Goal: Transaction & Acquisition: Subscribe to service/newsletter

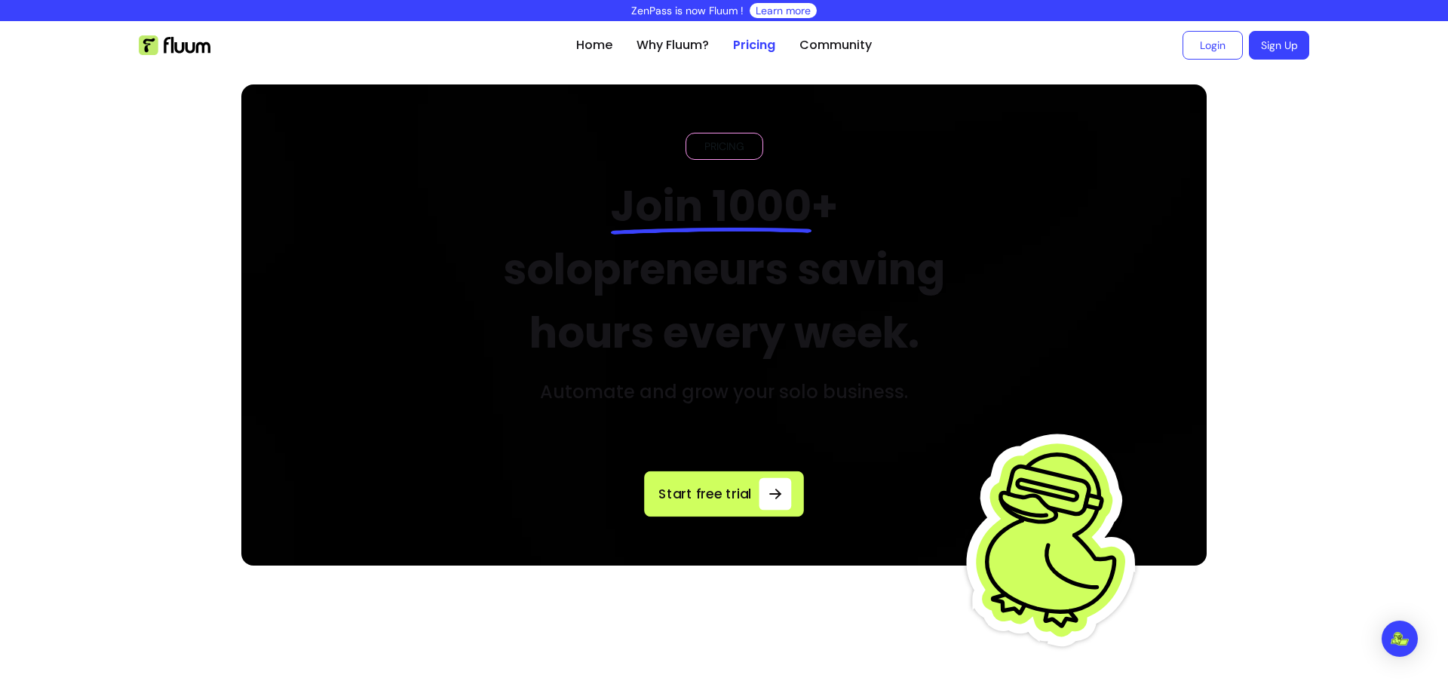
click at [725, 490] on span "Start free trial" at bounding box center [705, 493] width 97 height 20
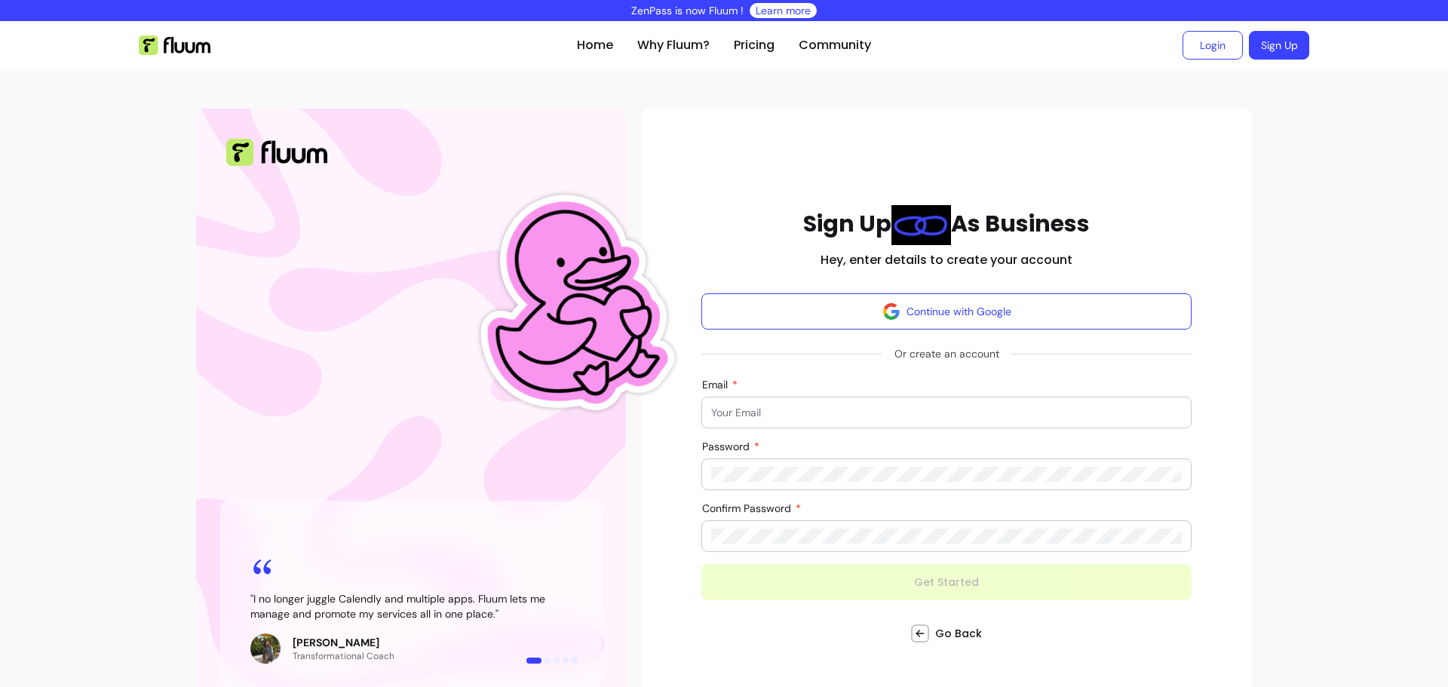
type input "kimberly@hotmail.com"
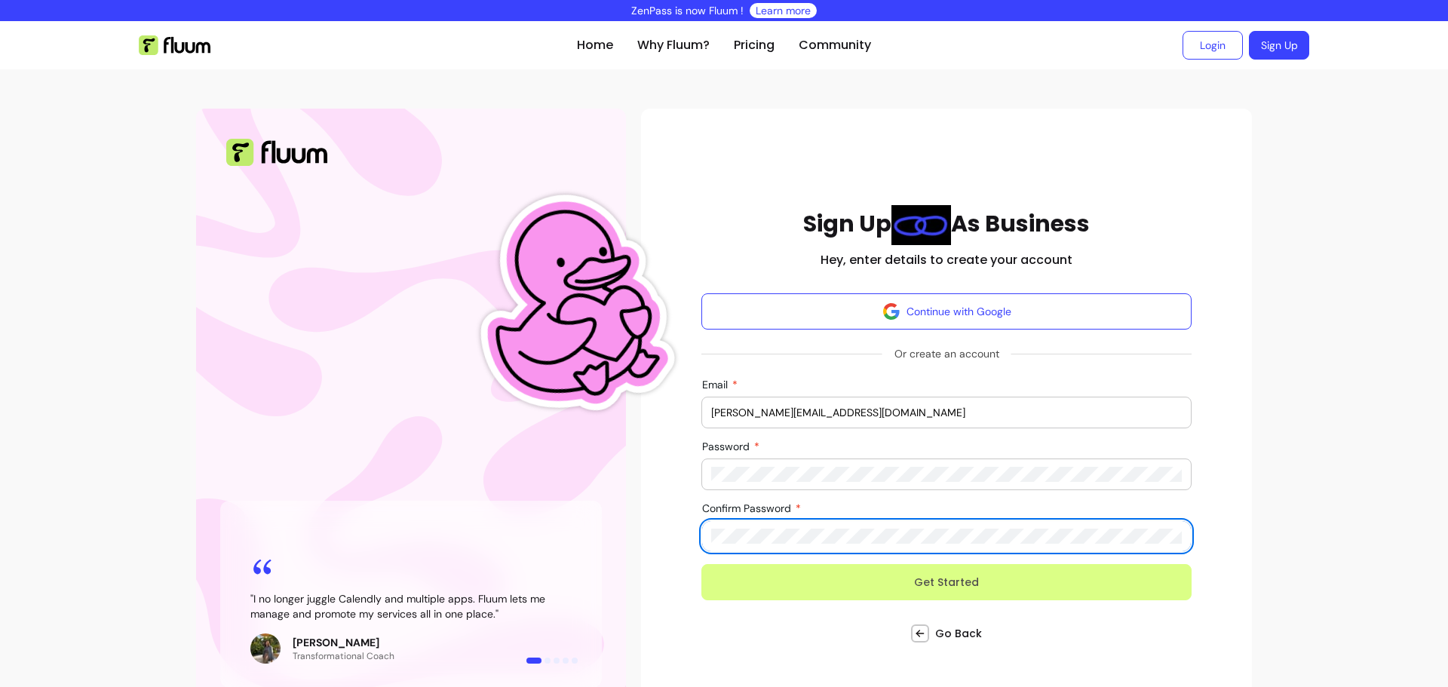
click at [843, 580] on button "Get Started" at bounding box center [946, 582] width 490 height 36
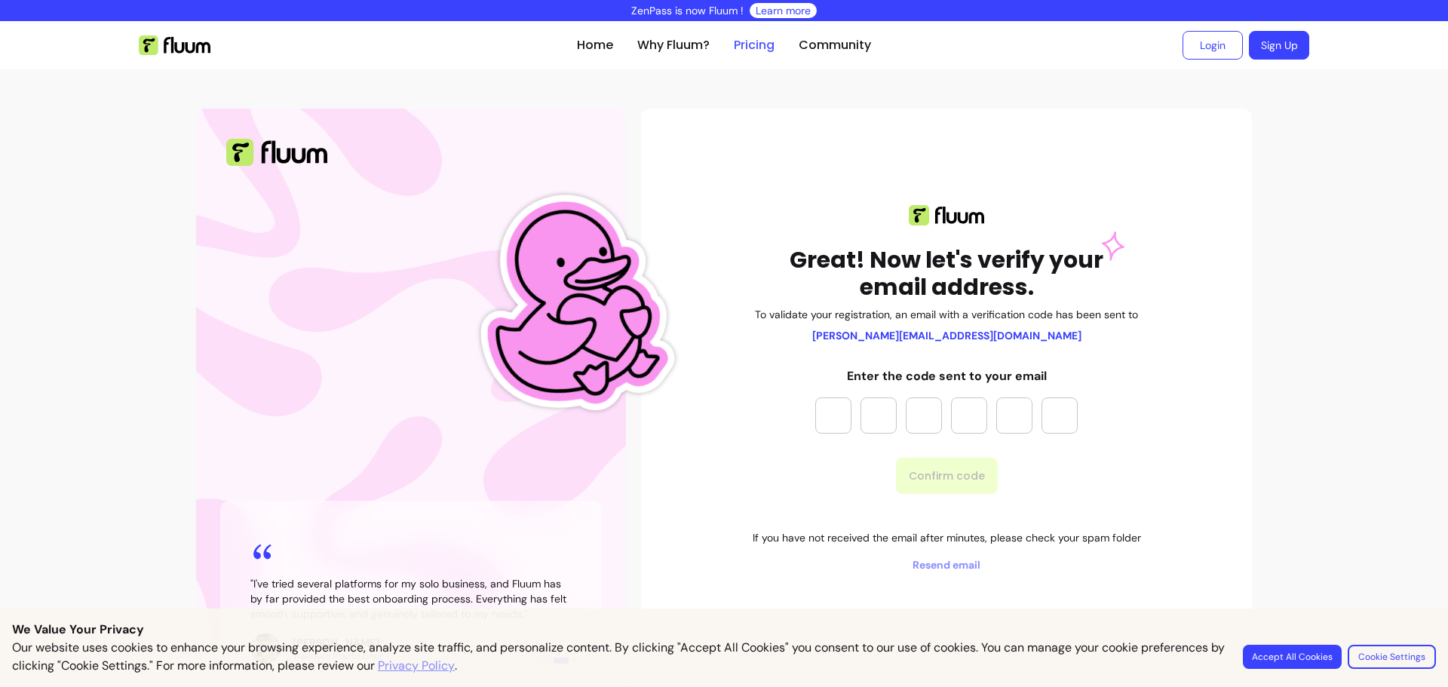
click at [758, 48] on link "Pricing" at bounding box center [754, 45] width 41 height 18
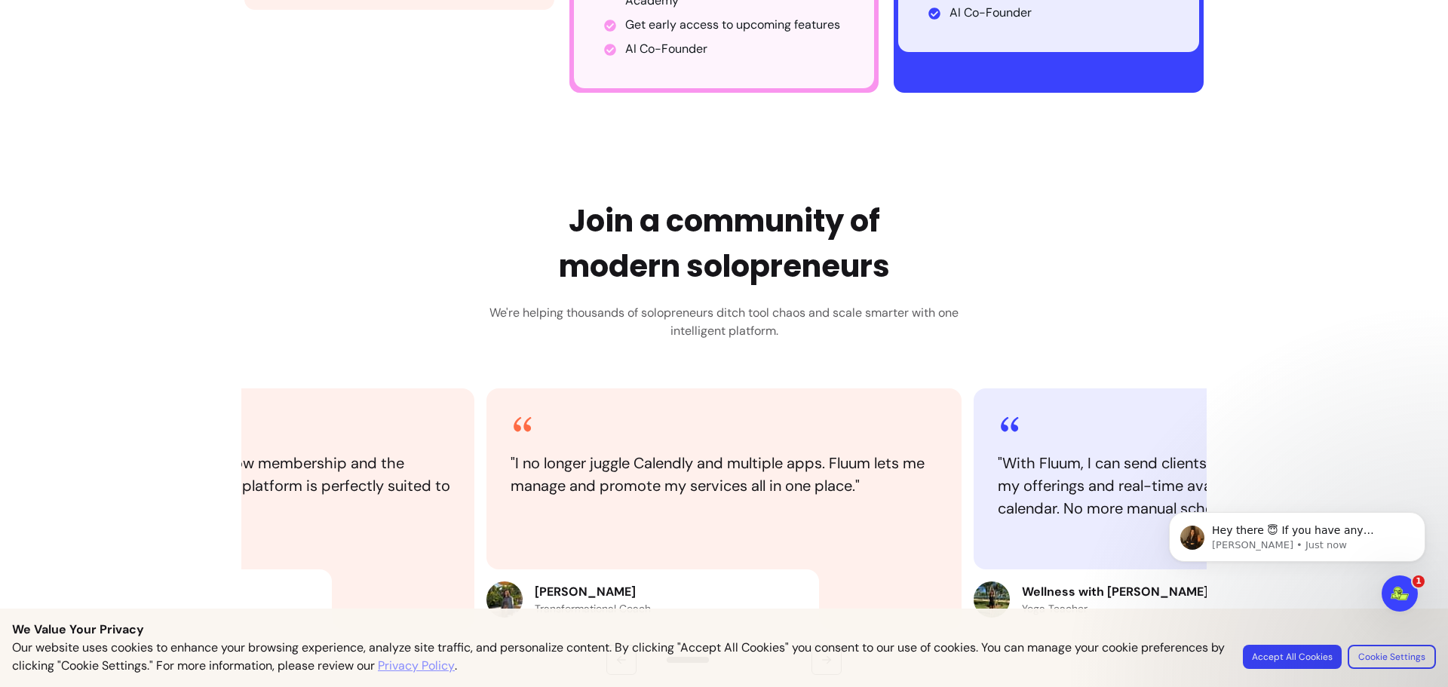
scroll to position [1794, 0]
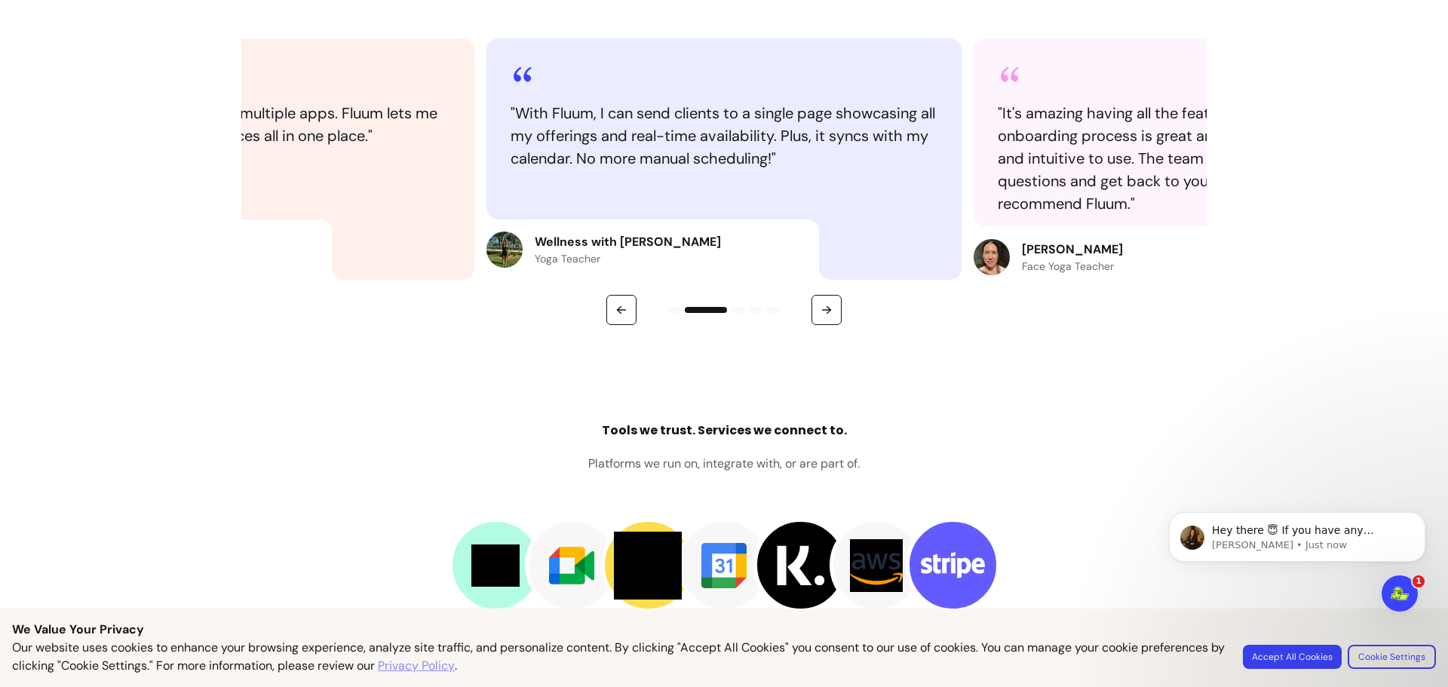
click at [1284, 660] on button "Accept All Cookies" at bounding box center [1292, 657] width 99 height 24
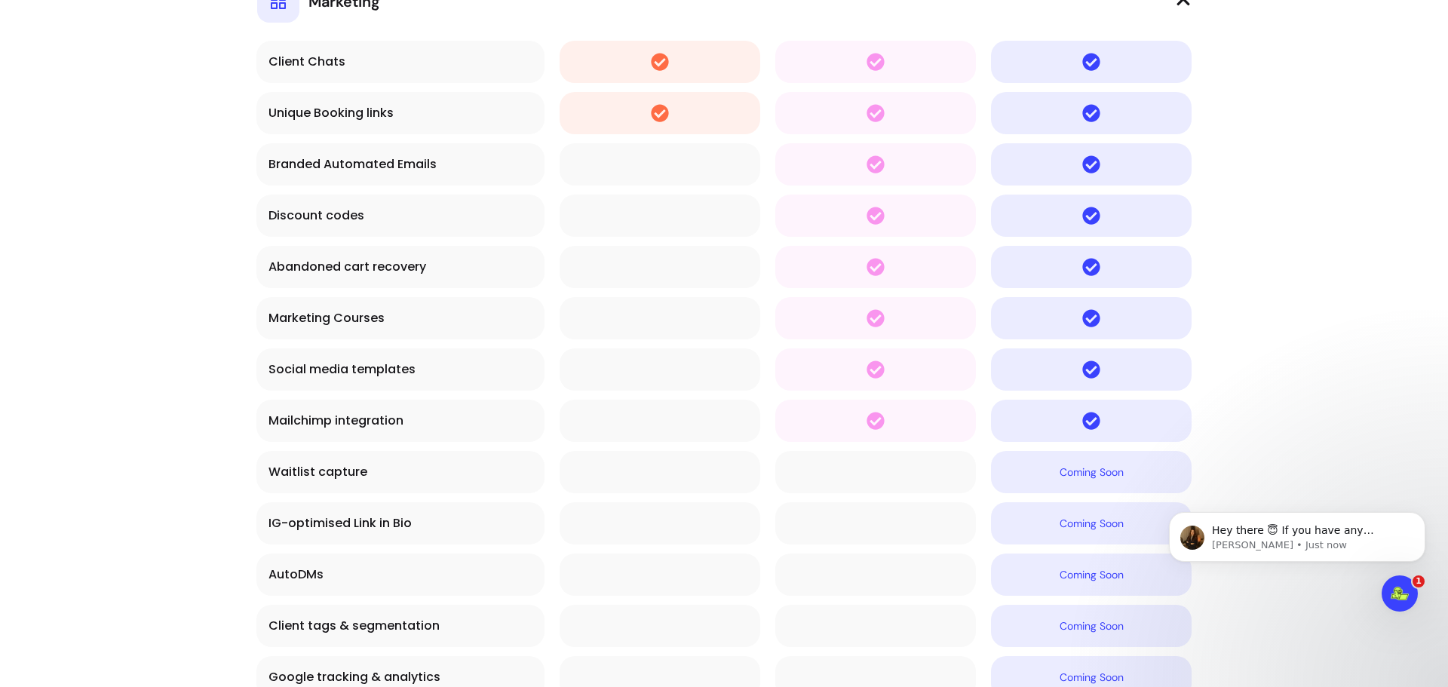
scroll to position [4669, 0]
